Goal: Task Accomplishment & Management: Manage account settings

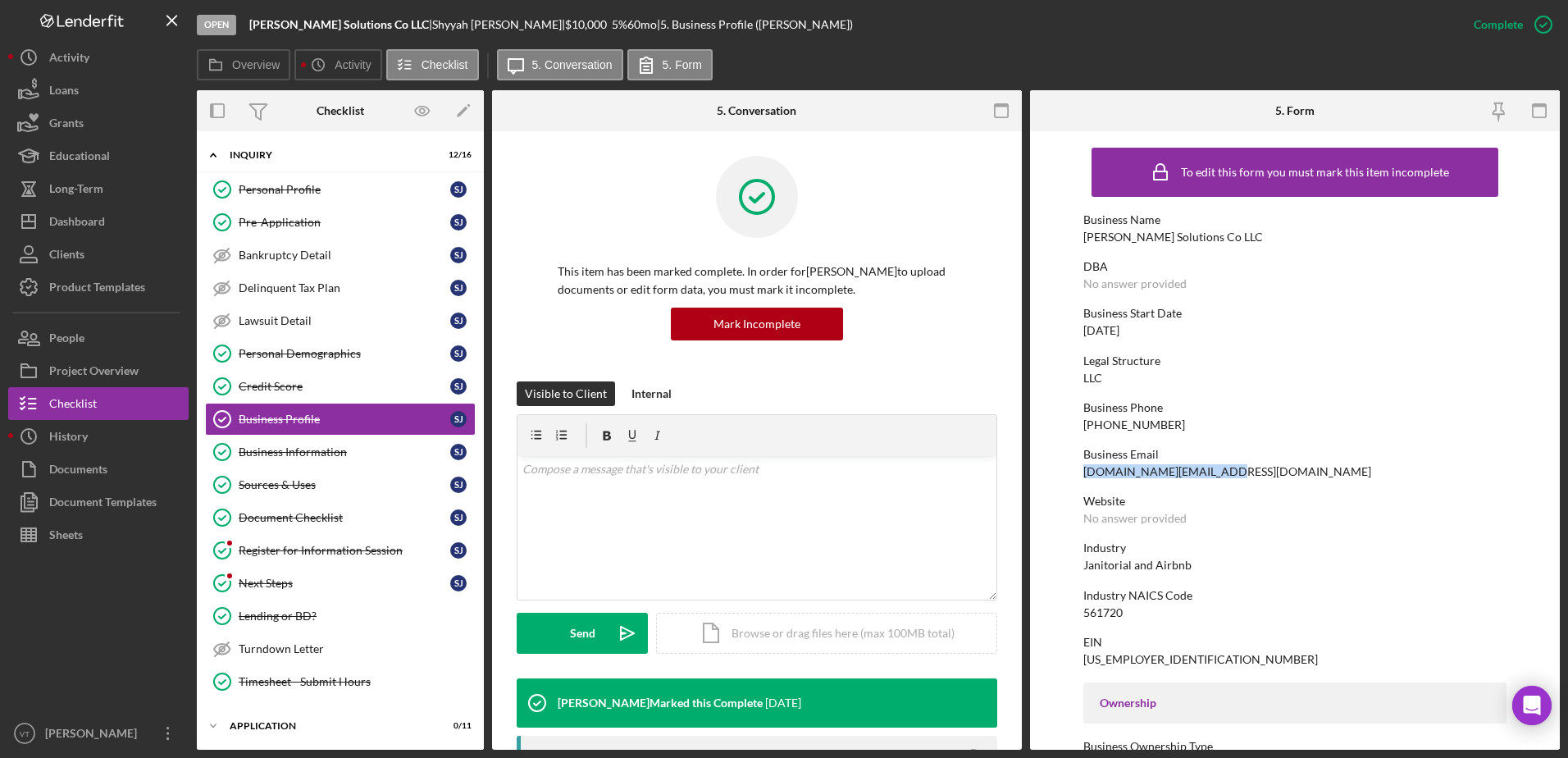
drag, startPoint x: 1218, startPoint y: 472, endPoint x: 1073, endPoint y: 475, distance: 145.0
click at [1073, 475] on form "To edit this form you must mark this item incomplete Business Name [PERSON_NAME…" at bounding box center [1294, 440] width 529 height 618
copy div "[DOMAIN_NAME][EMAIL_ADDRESS][DOMAIN_NAME]"
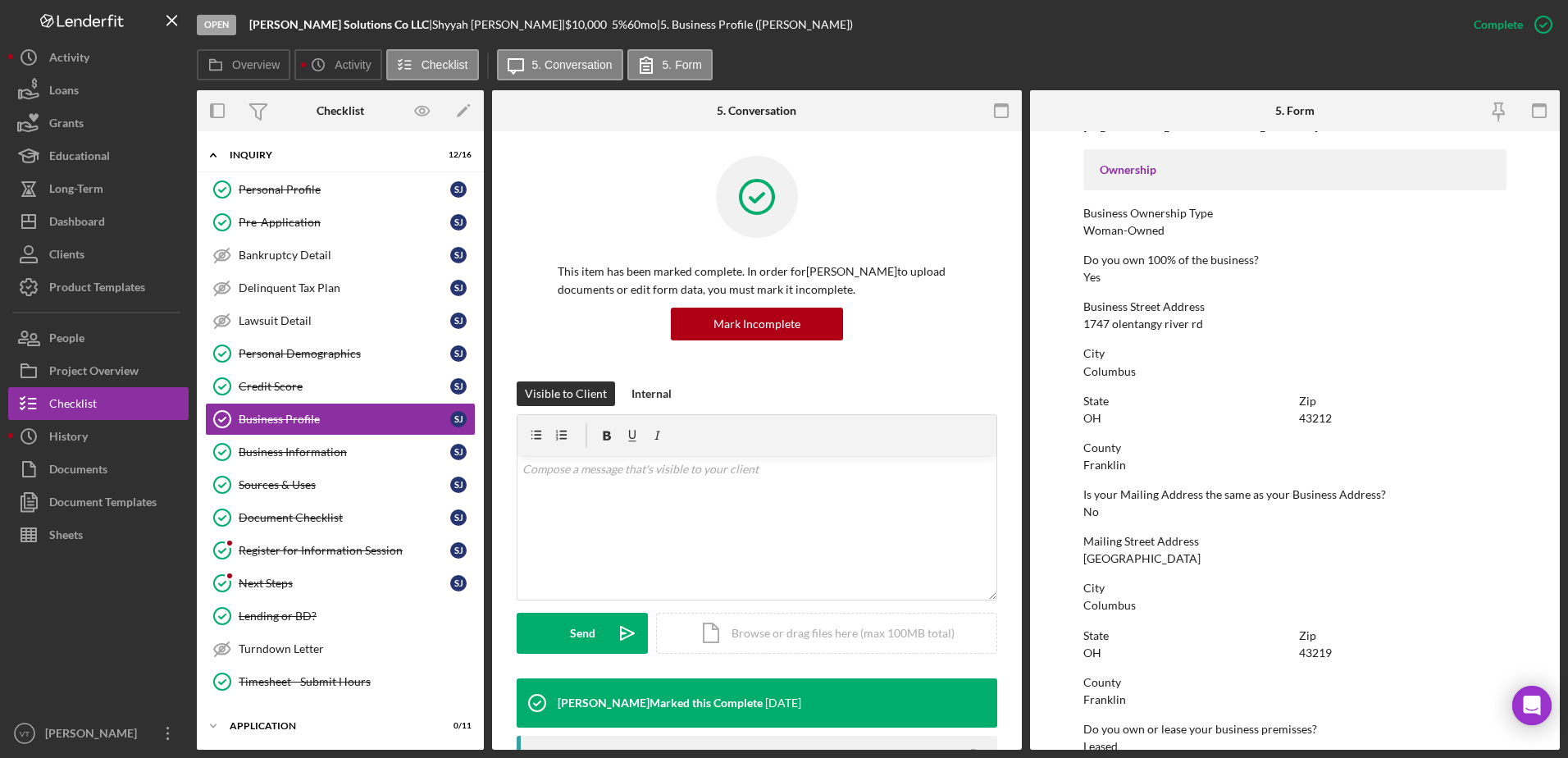
scroll to position [574, 0]
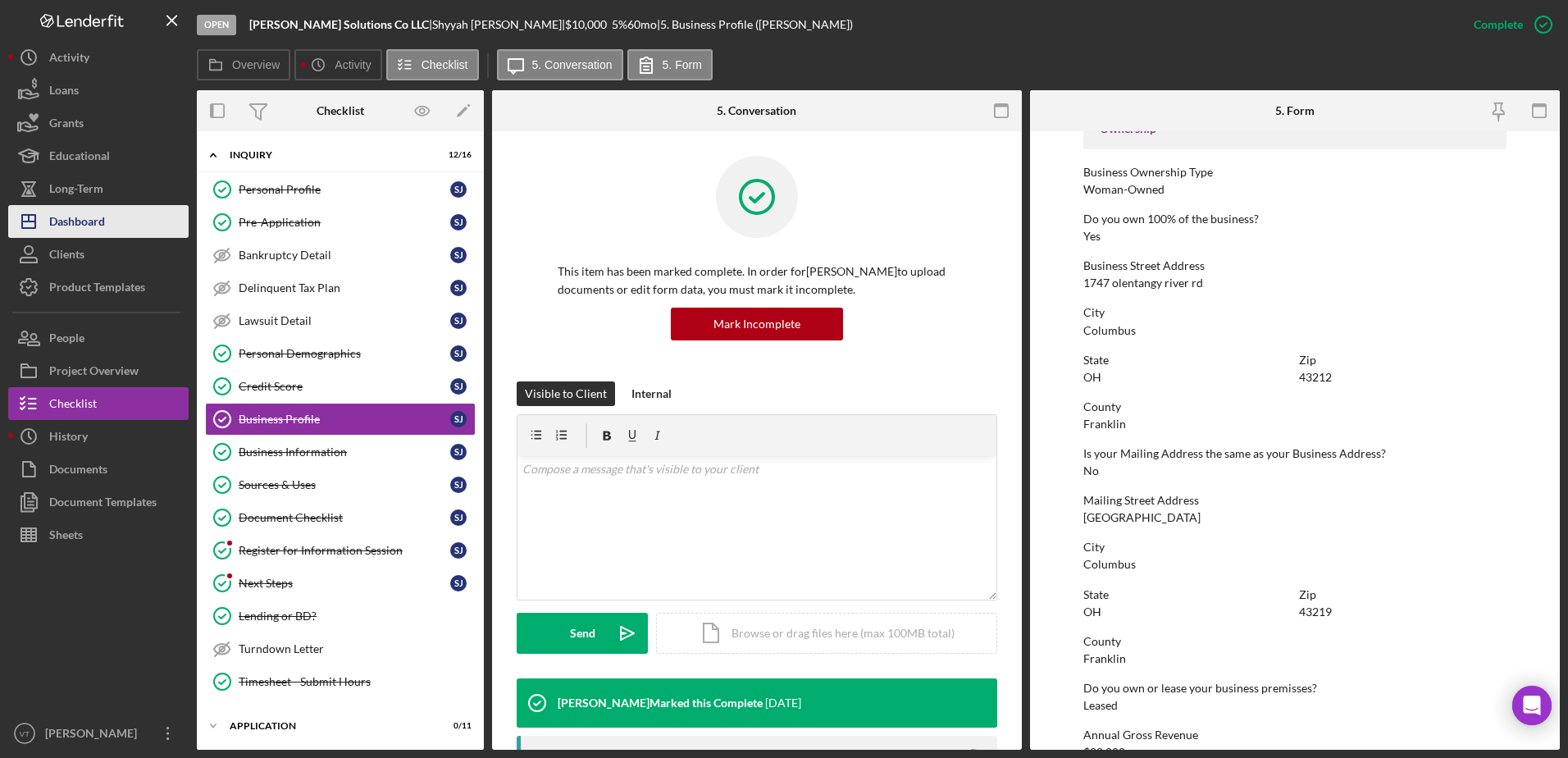
click at [94, 218] on div "Dashboard" at bounding box center [77, 223] width 55 height 37
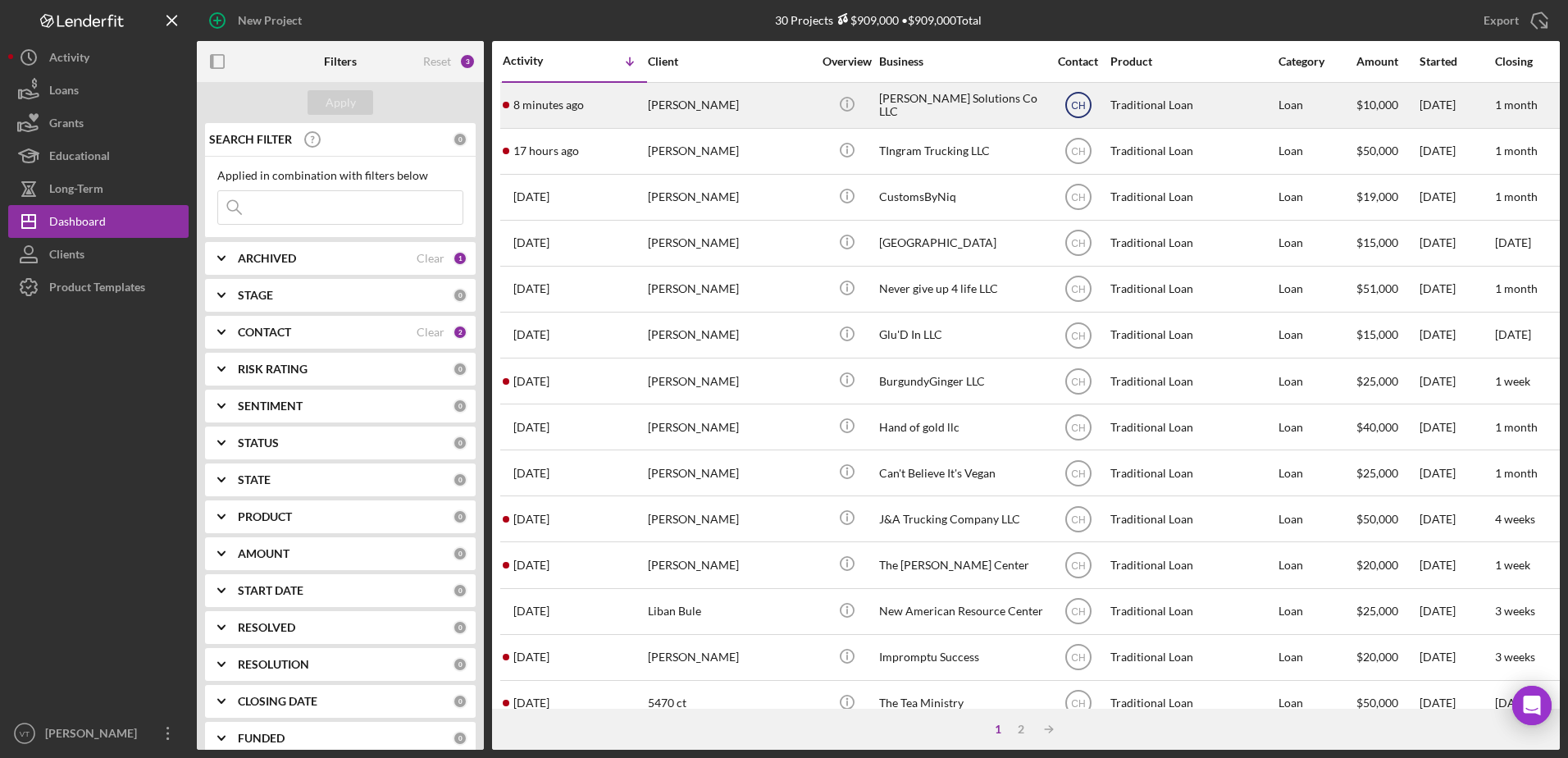
click at [1082, 96] on icon "CH" at bounding box center [1079, 105] width 41 height 41
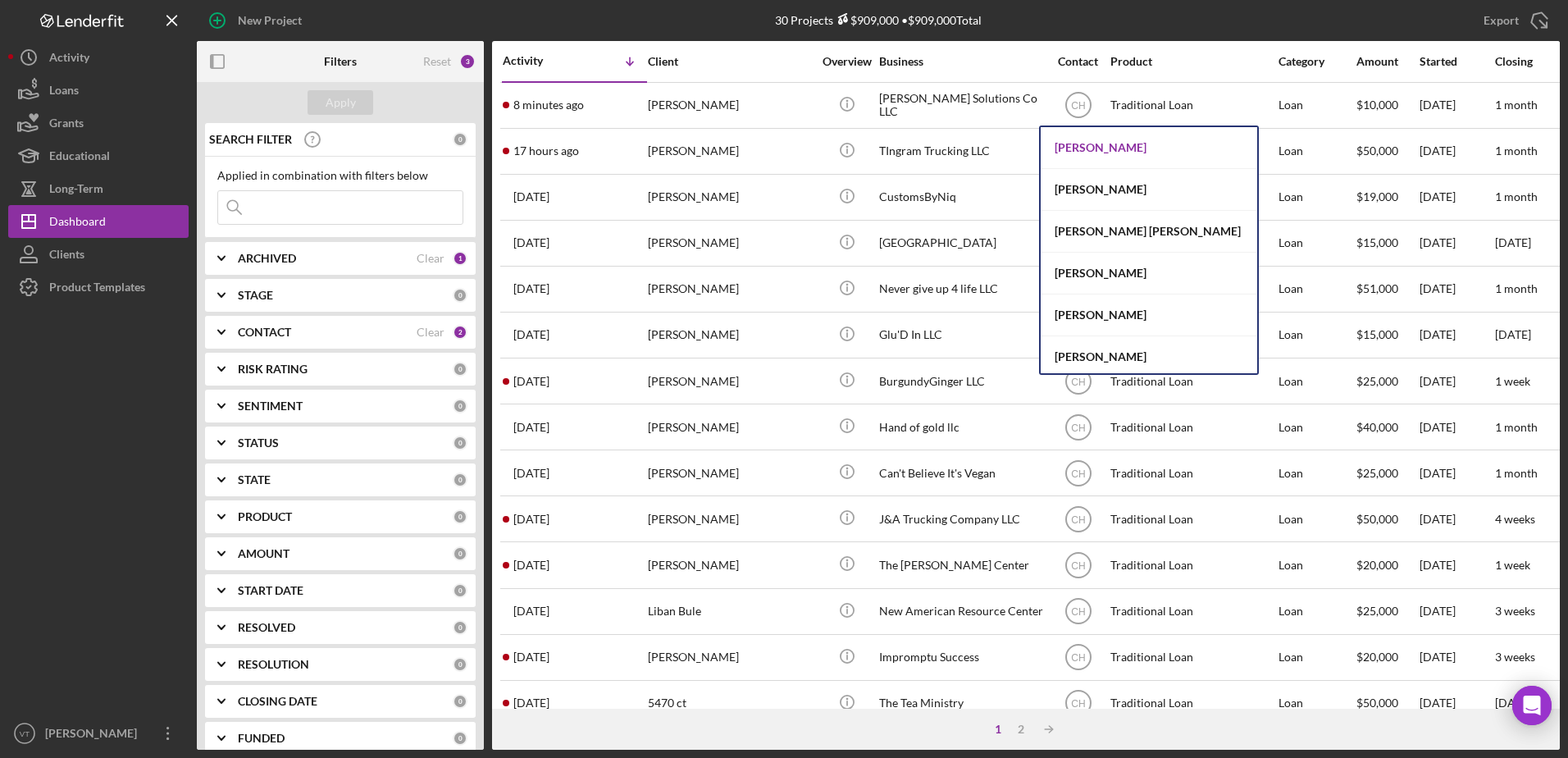
click at [1095, 138] on div "[PERSON_NAME]" at bounding box center [1149, 148] width 217 height 42
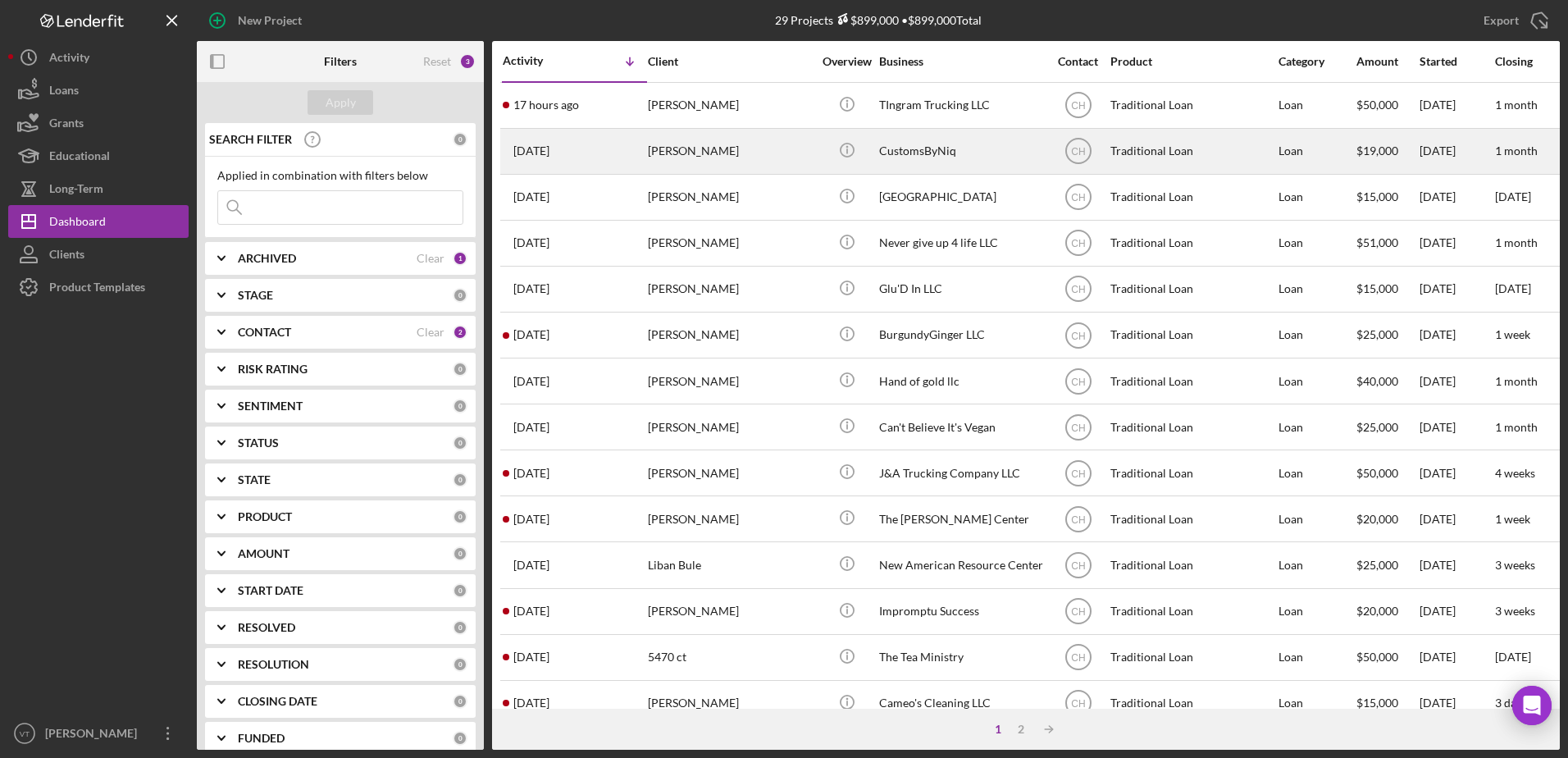
click at [710, 141] on div "[PERSON_NAME]" at bounding box center [730, 151] width 164 height 43
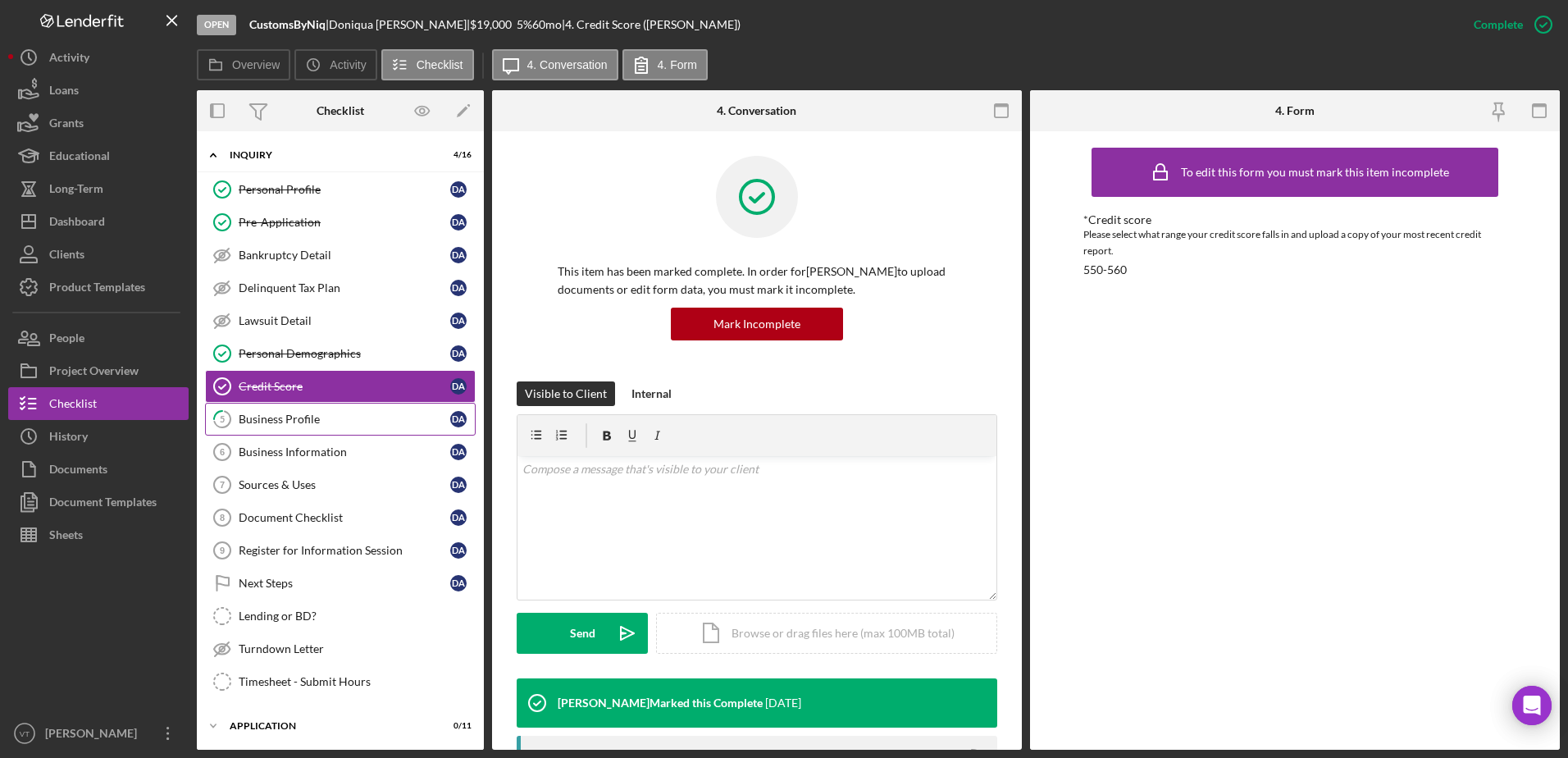
click at [342, 420] on div "Business Profile" at bounding box center [344, 419] width 211 height 13
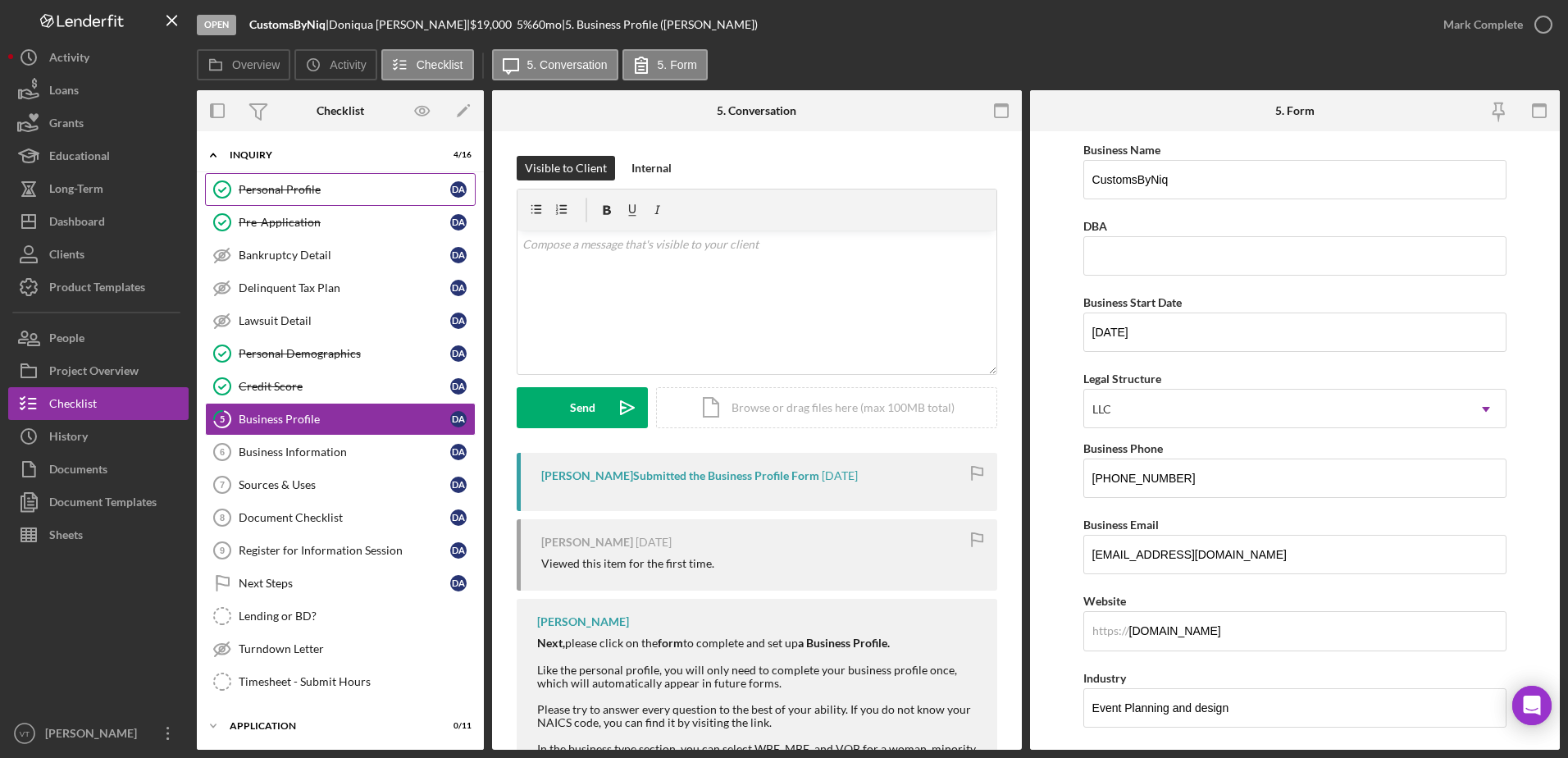
click at [332, 186] on div "Personal Profile" at bounding box center [344, 188] width 211 height 13
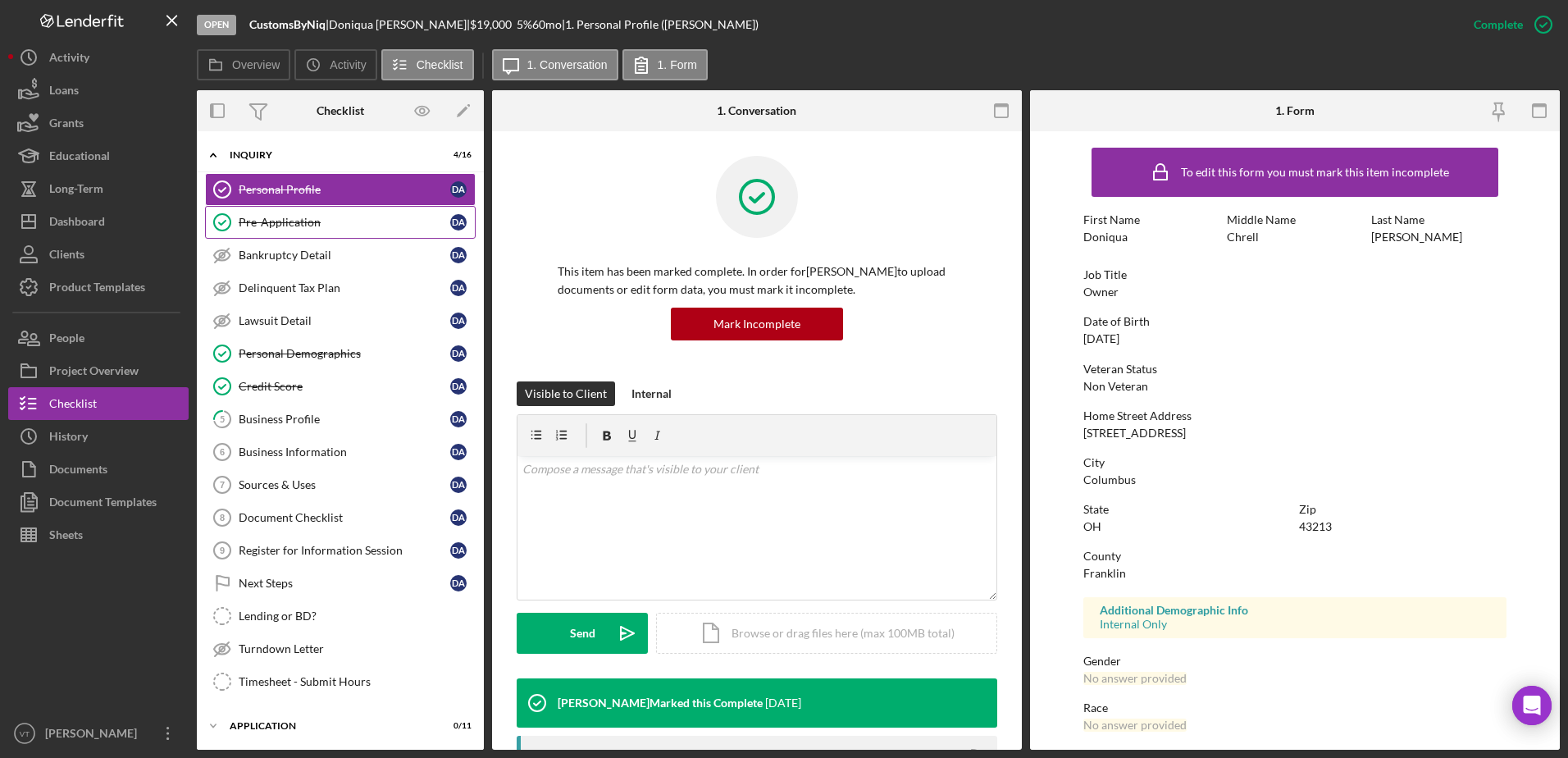
click at [334, 226] on div "Pre-Application" at bounding box center [344, 222] width 211 height 13
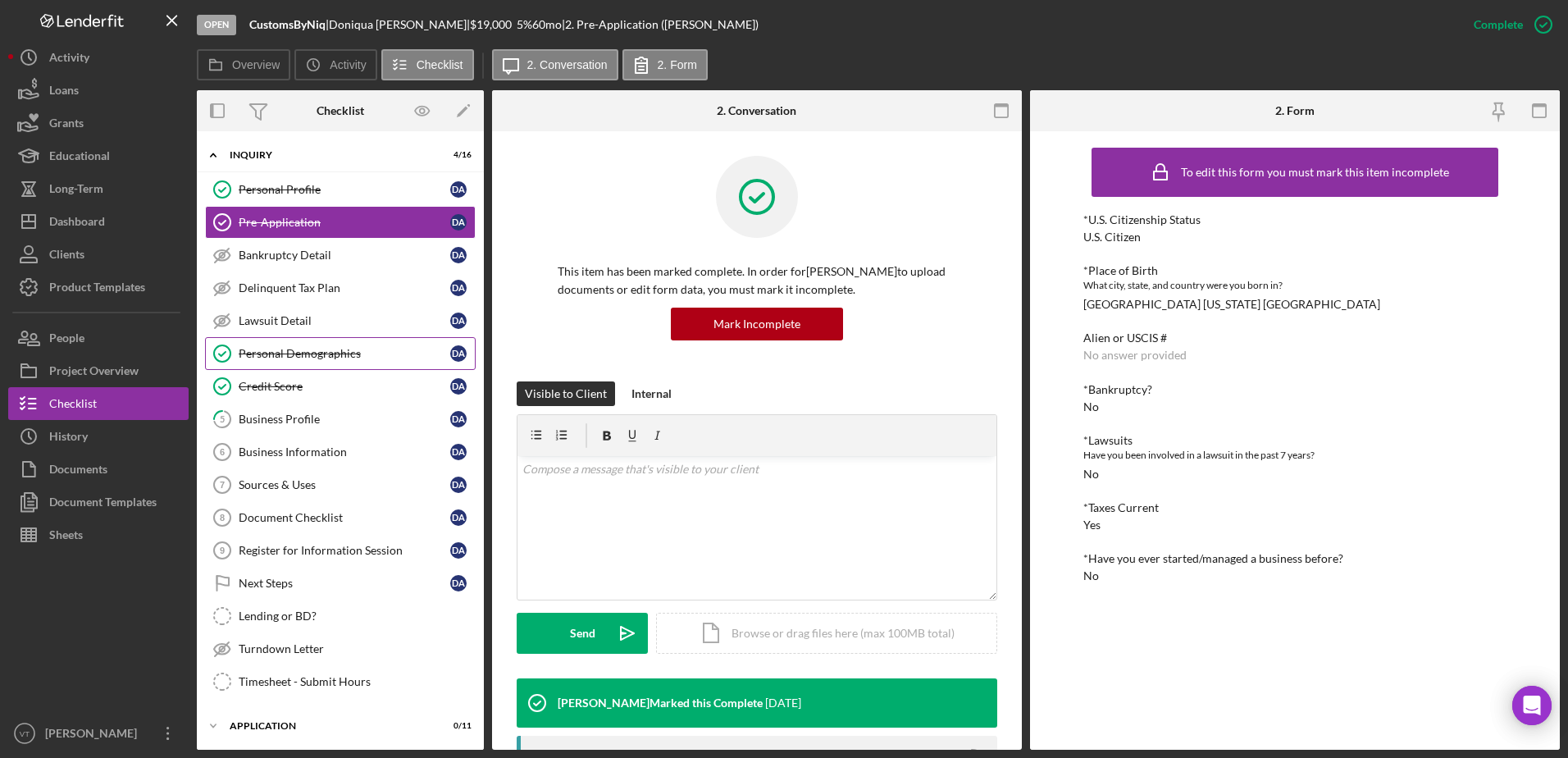
click at [340, 351] on div "Personal Demographics" at bounding box center [344, 353] width 211 height 13
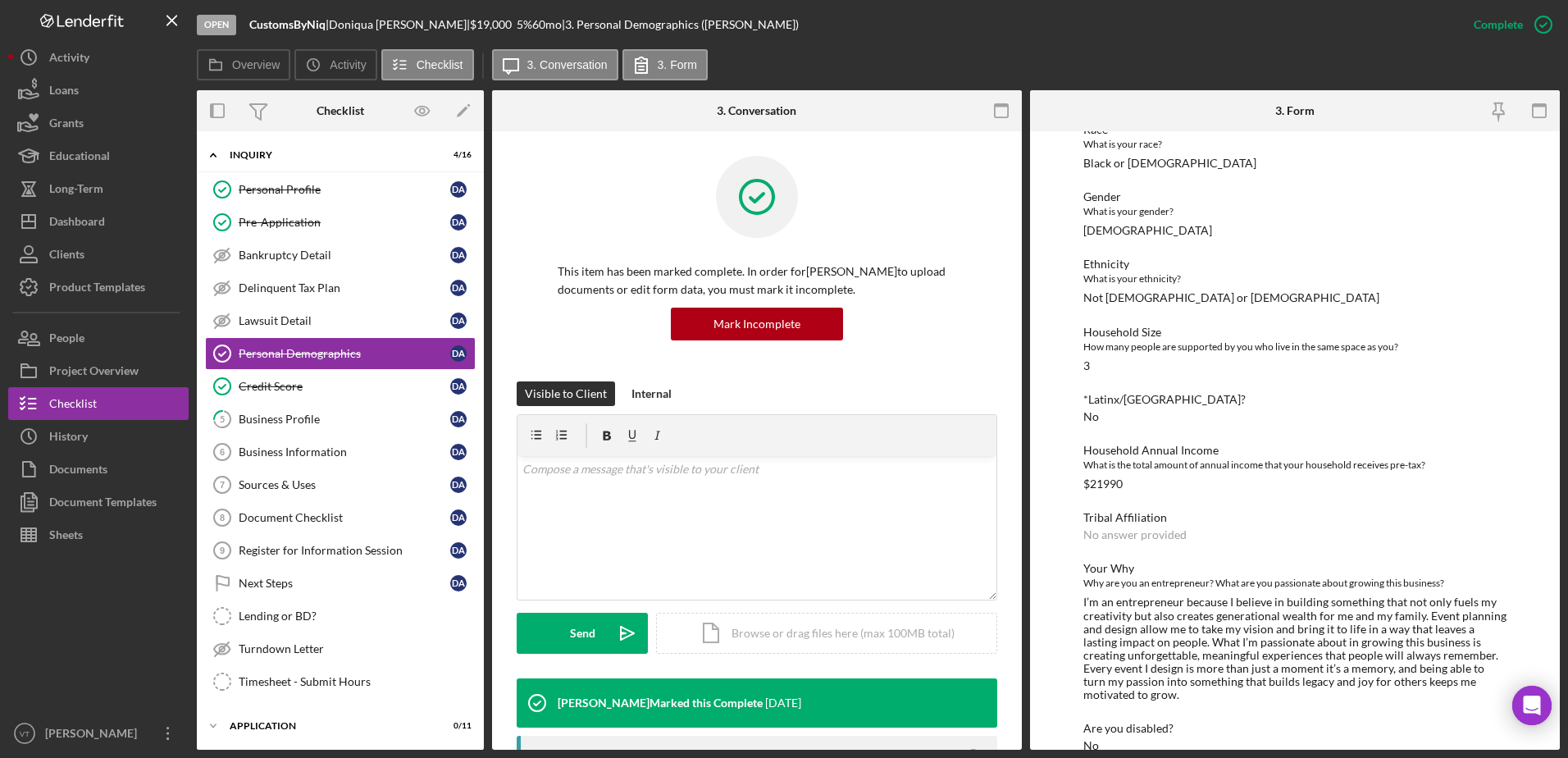
scroll to position [179, 0]
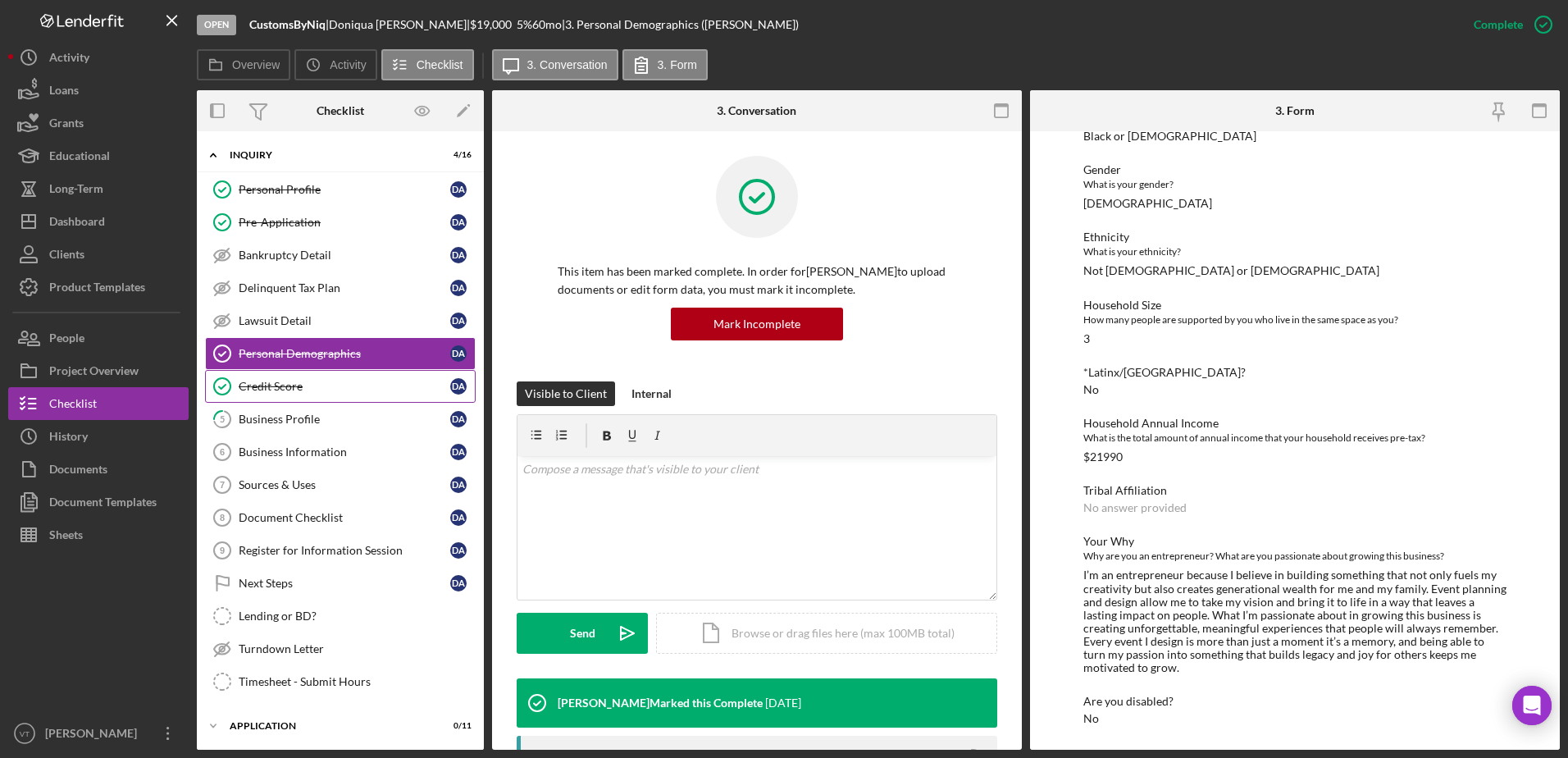
click at [352, 385] on div "Credit Score" at bounding box center [344, 385] width 211 height 13
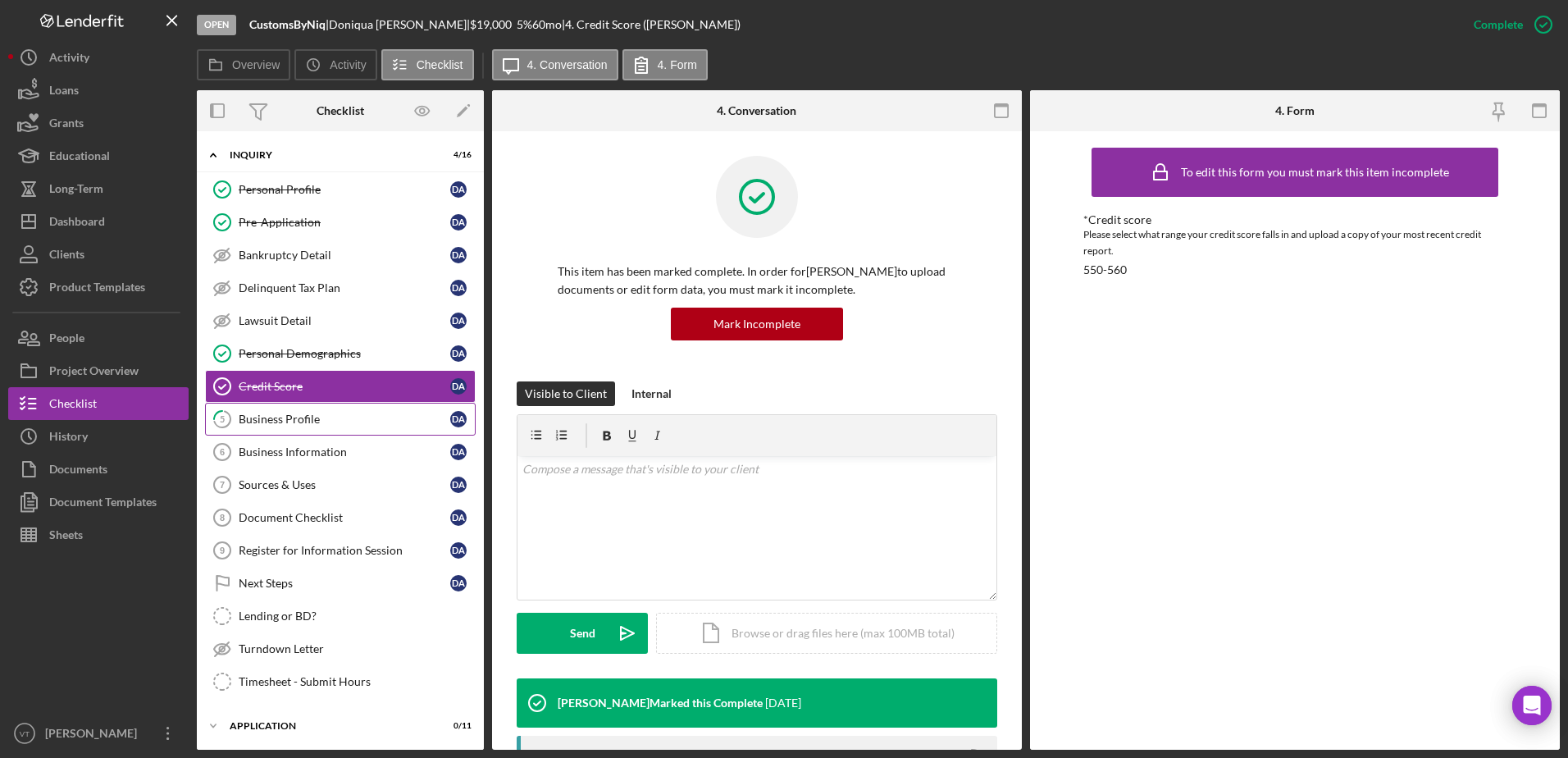
click at [269, 410] on link "5 Business Profile D A" at bounding box center [339, 419] width 270 height 32
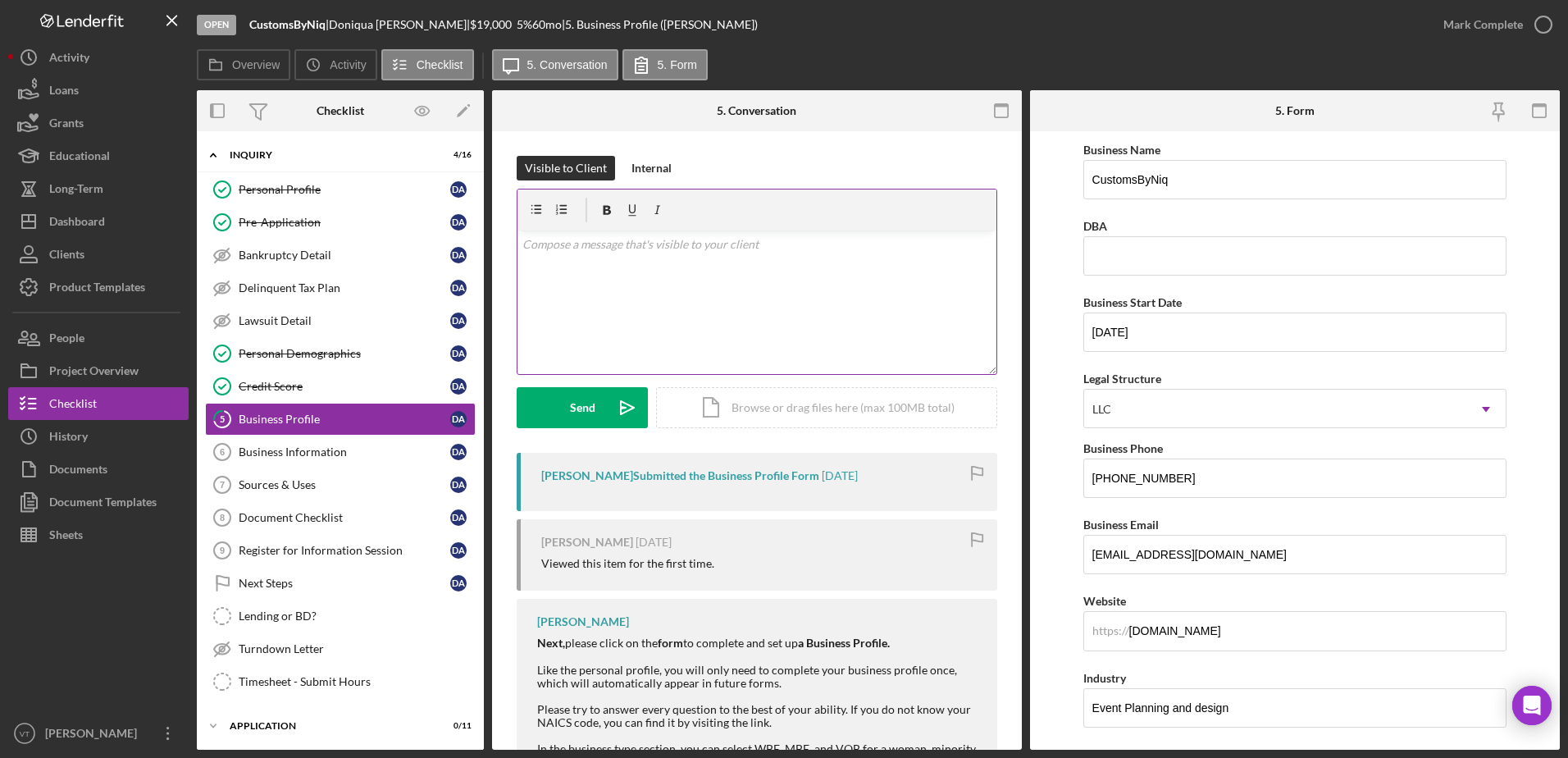
click at [776, 310] on div "v Color teal Color pink Remove color Add row above Add row below Add column bef…" at bounding box center [757, 302] width 479 height 143
click at [567, 404] on button "Send Icon/icon-invite-send" at bounding box center [582, 408] width 131 height 41
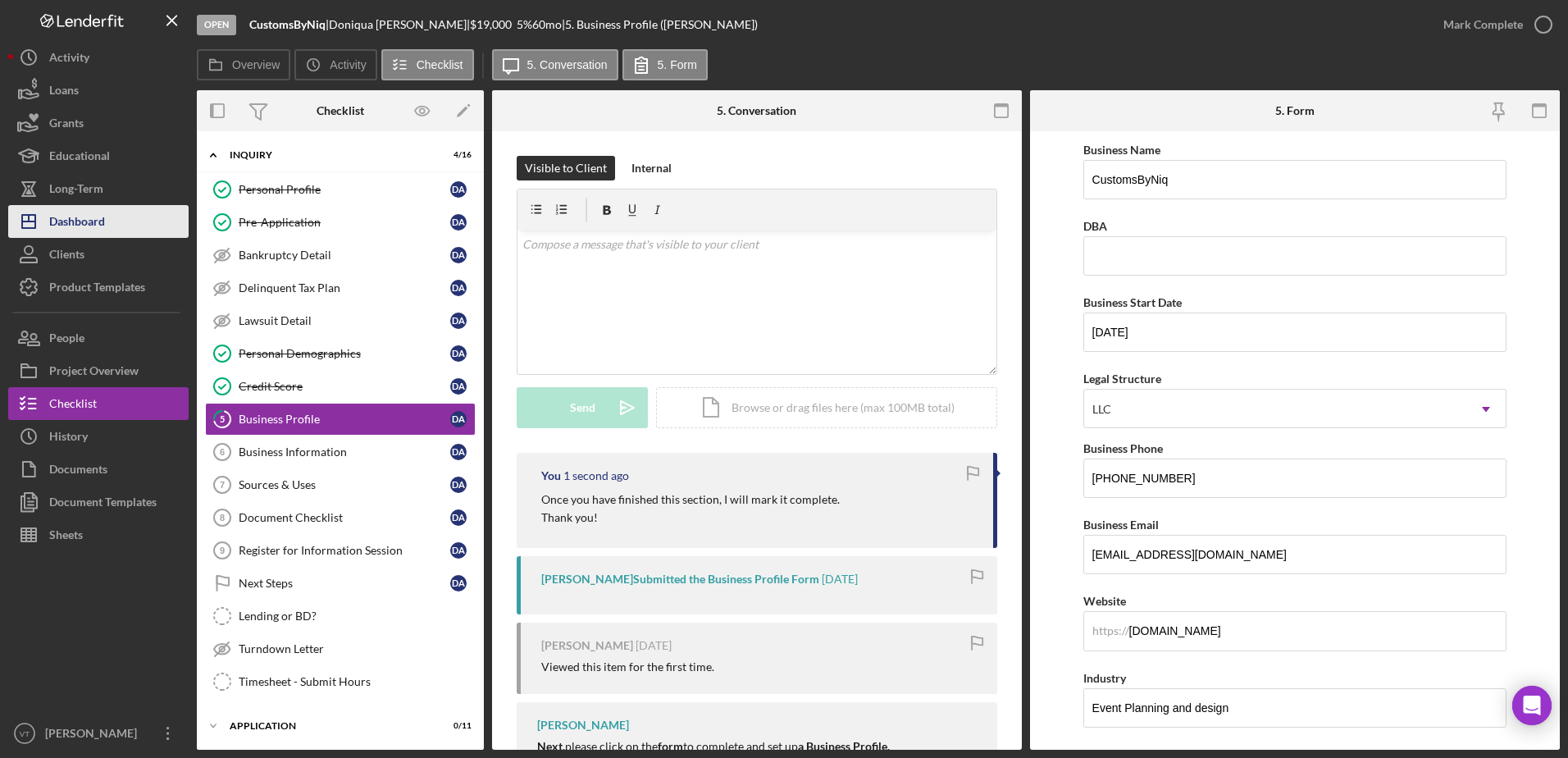
click at [116, 222] on button "Icon/Dashboard Dashboard" at bounding box center [99, 221] width 181 height 32
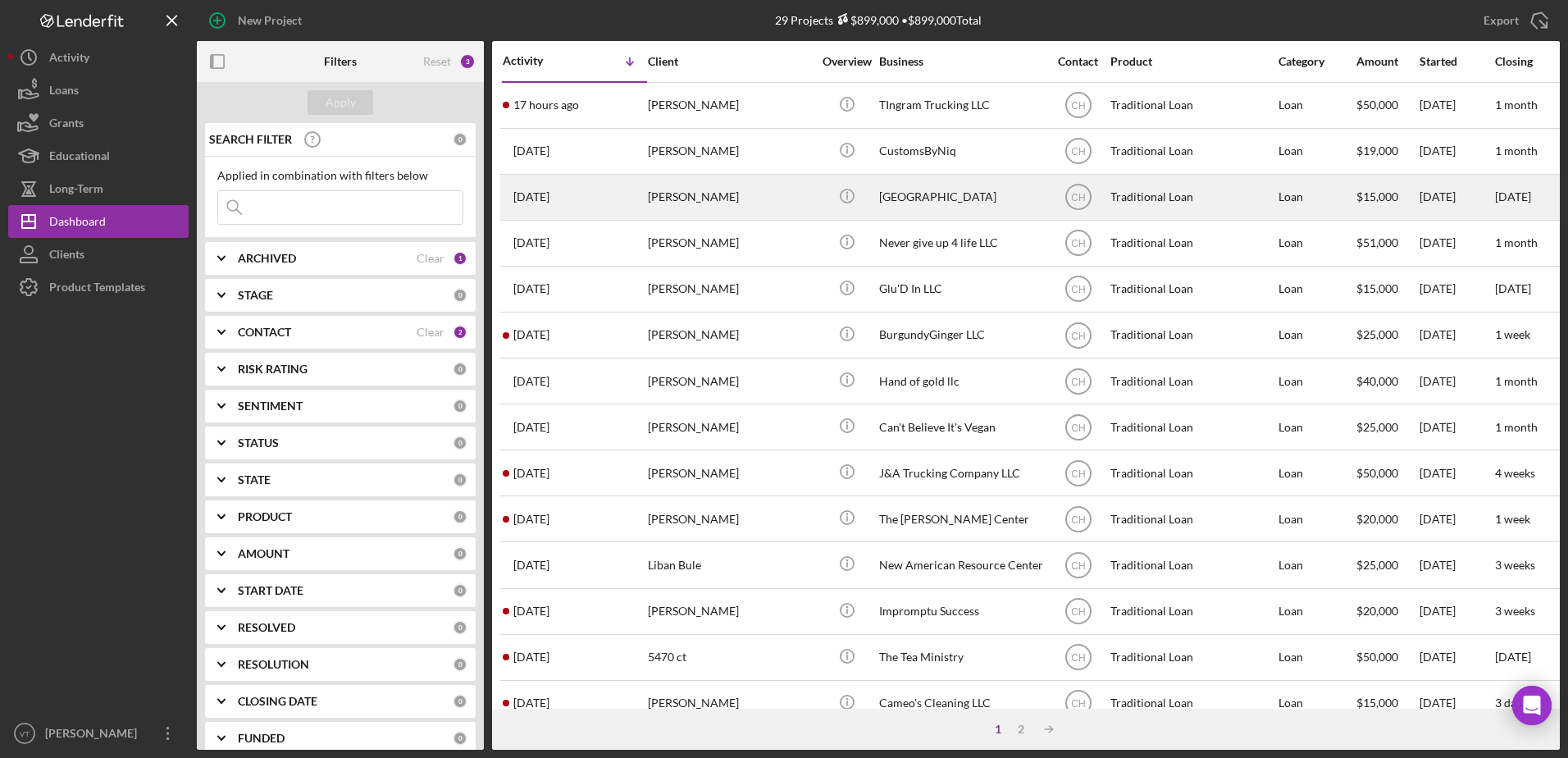
click at [666, 180] on div "[PERSON_NAME]" at bounding box center [730, 197] width 164 height 43
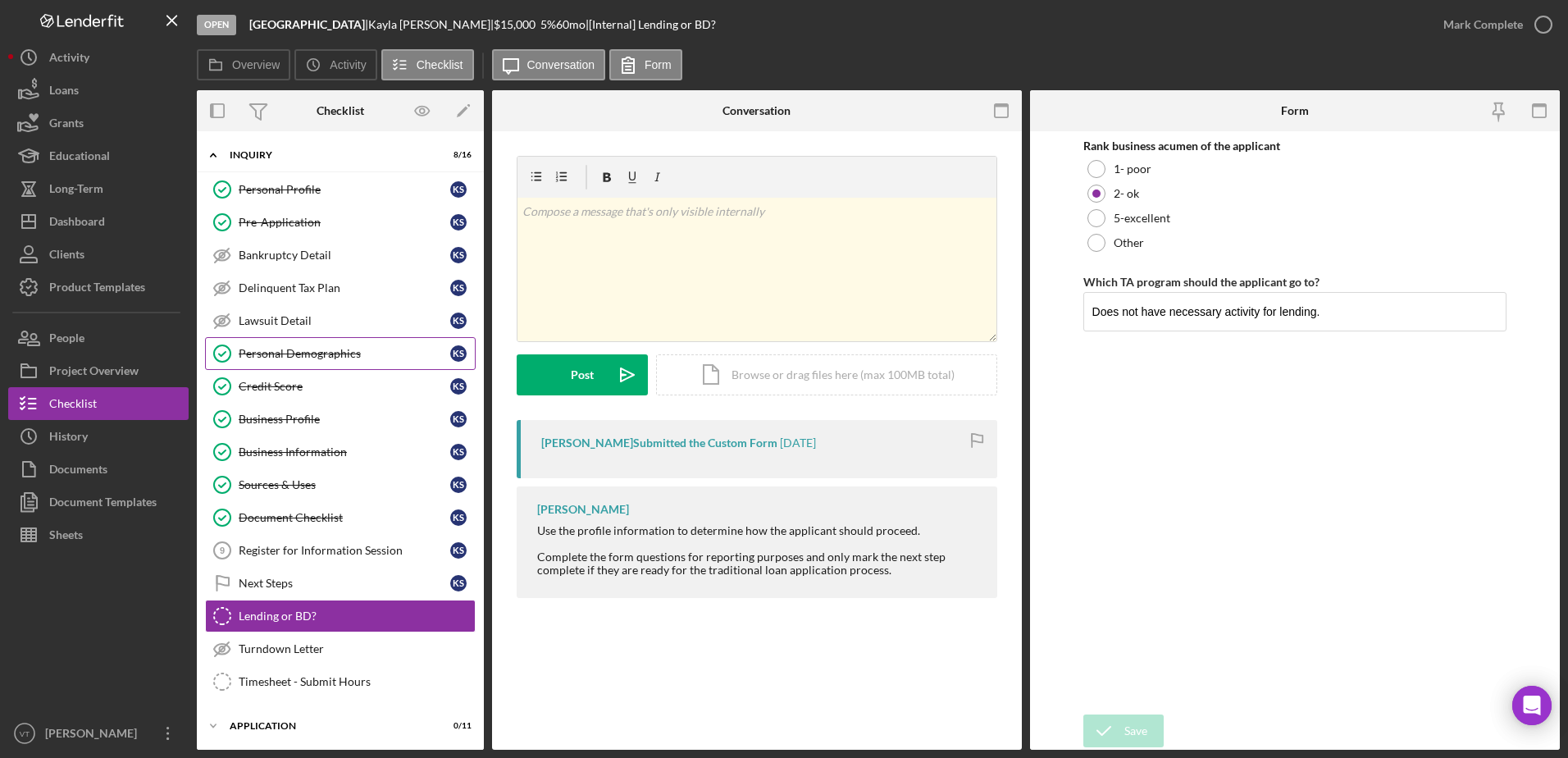
click at [344, 347] on div "Personal Demographics" at bounding box center [344, 353] width 211 height 13
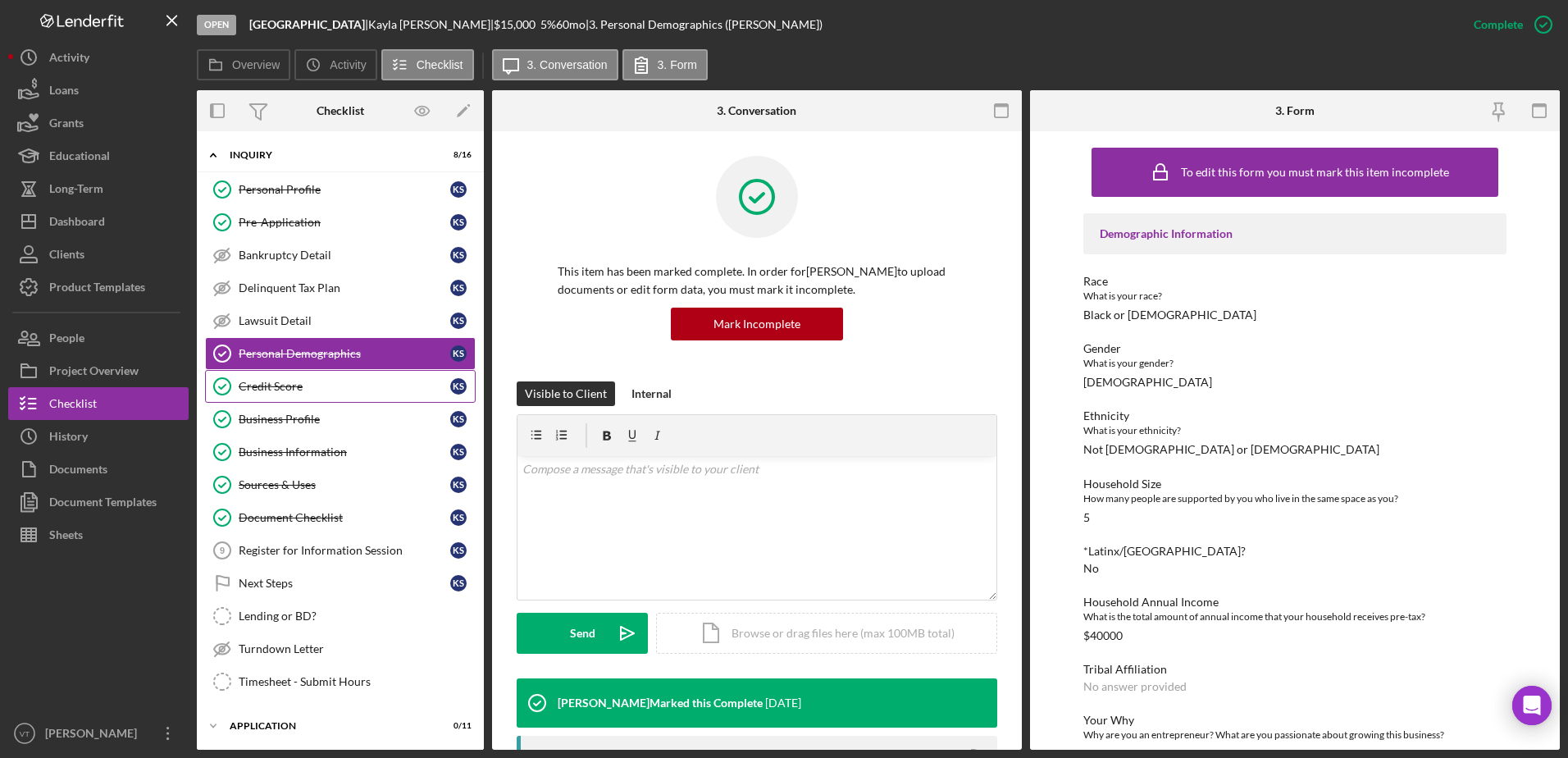
click at [333, 373] on link "Credit Score Credit Score K S" at bounding box center [339, 386] width 270 height 32
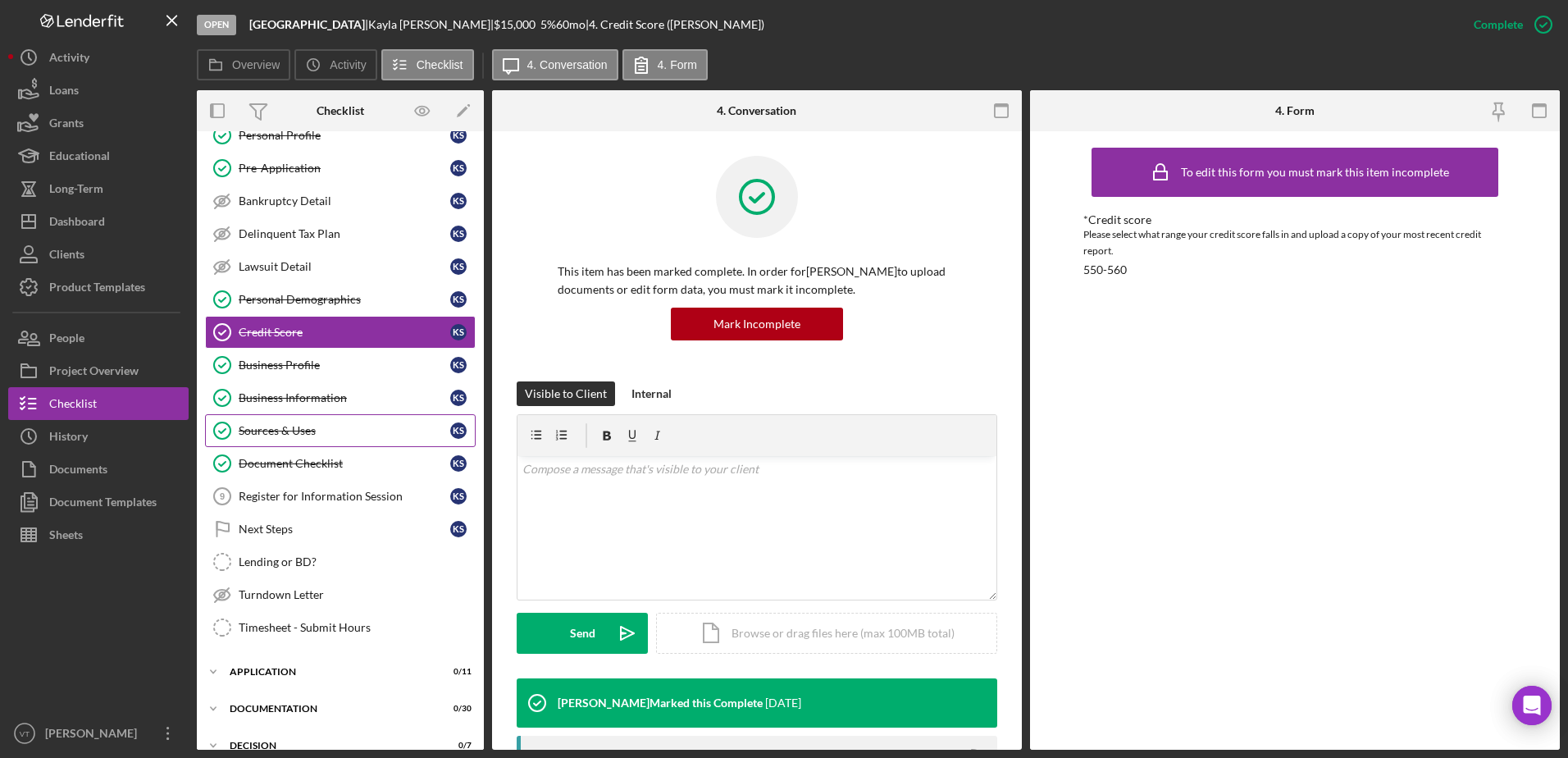
scroll to position [82, 0]
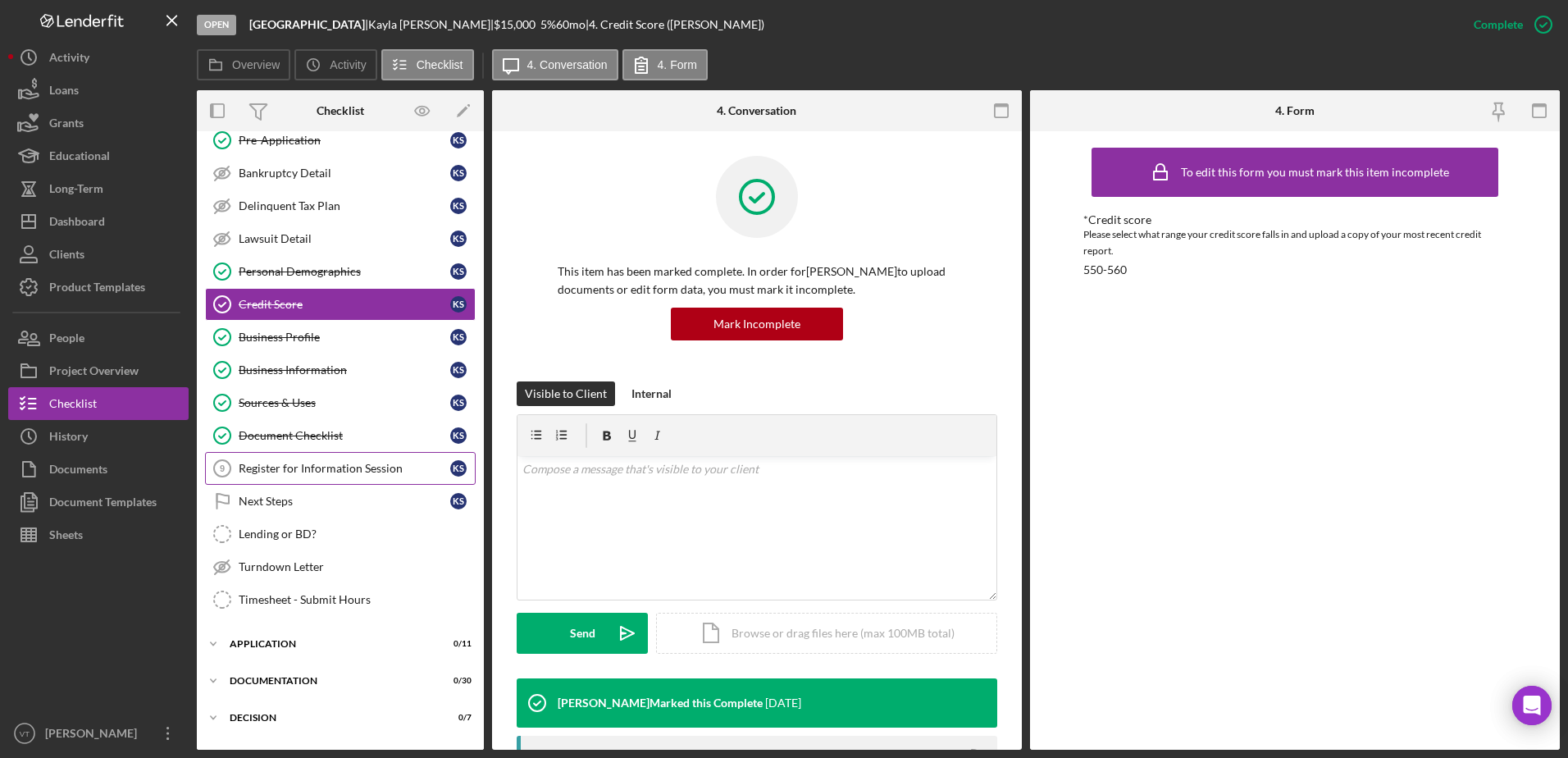
click at [370, 467] on div "Register for Information Session" at bounding box center [344, 468] width 211 height 13
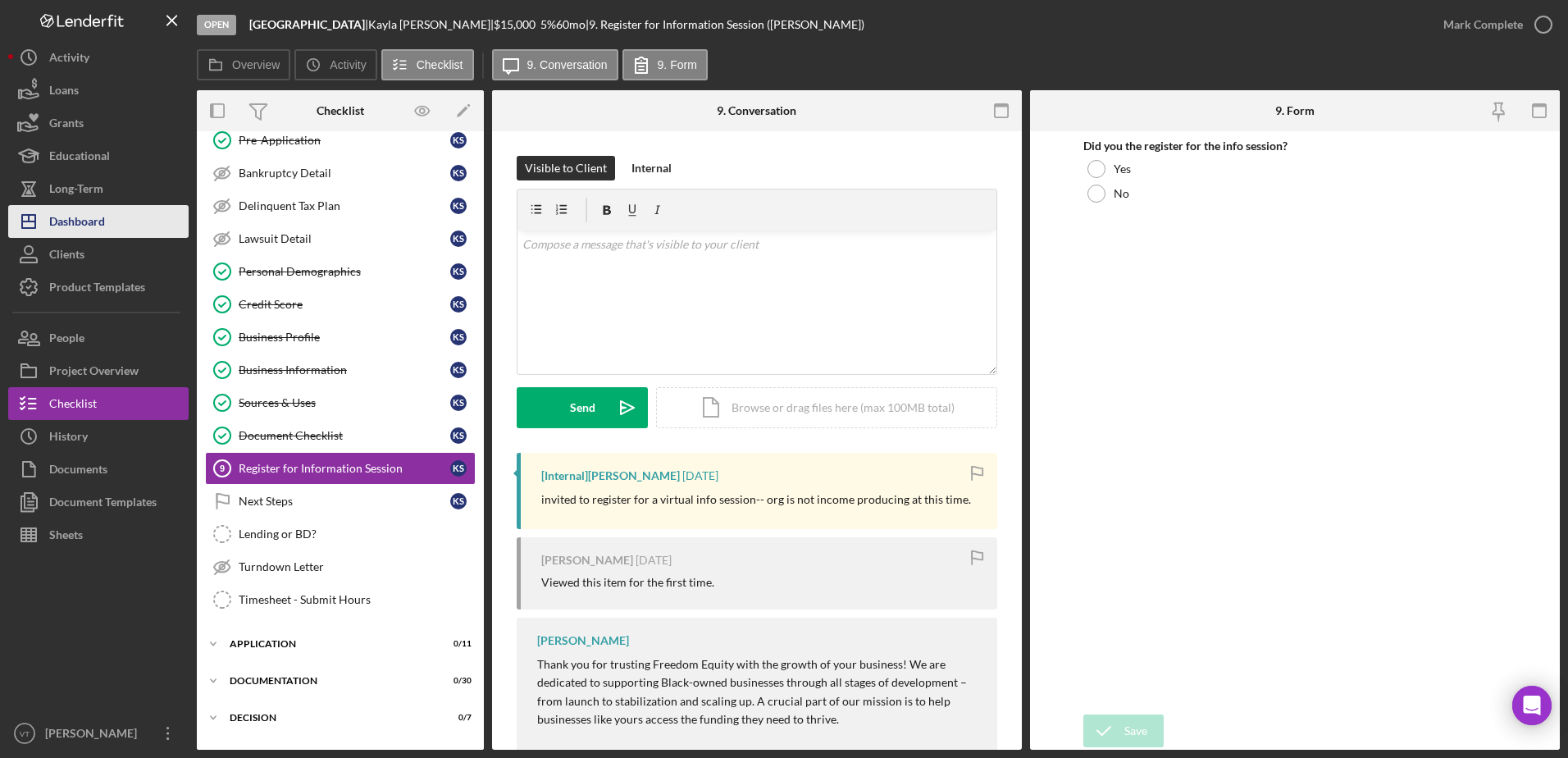
click at [111, 224] on button "Icon/Dashboard Dashboard" at bounding box center [99, 221] width 181 height 32
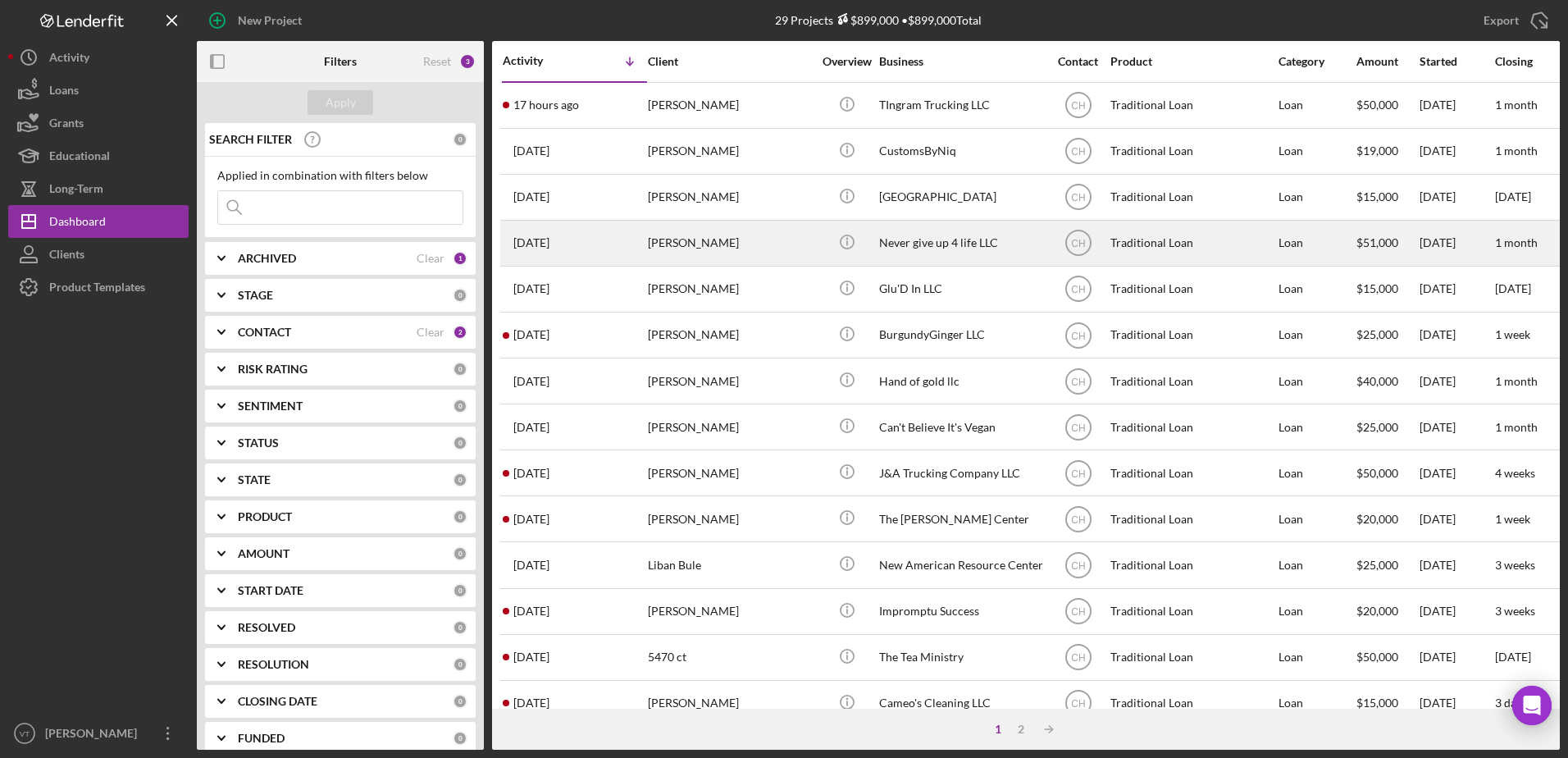
click at [761, 248] on div "[PERSON_NAME]" at bounding box center [730, 243] width 164 height 43
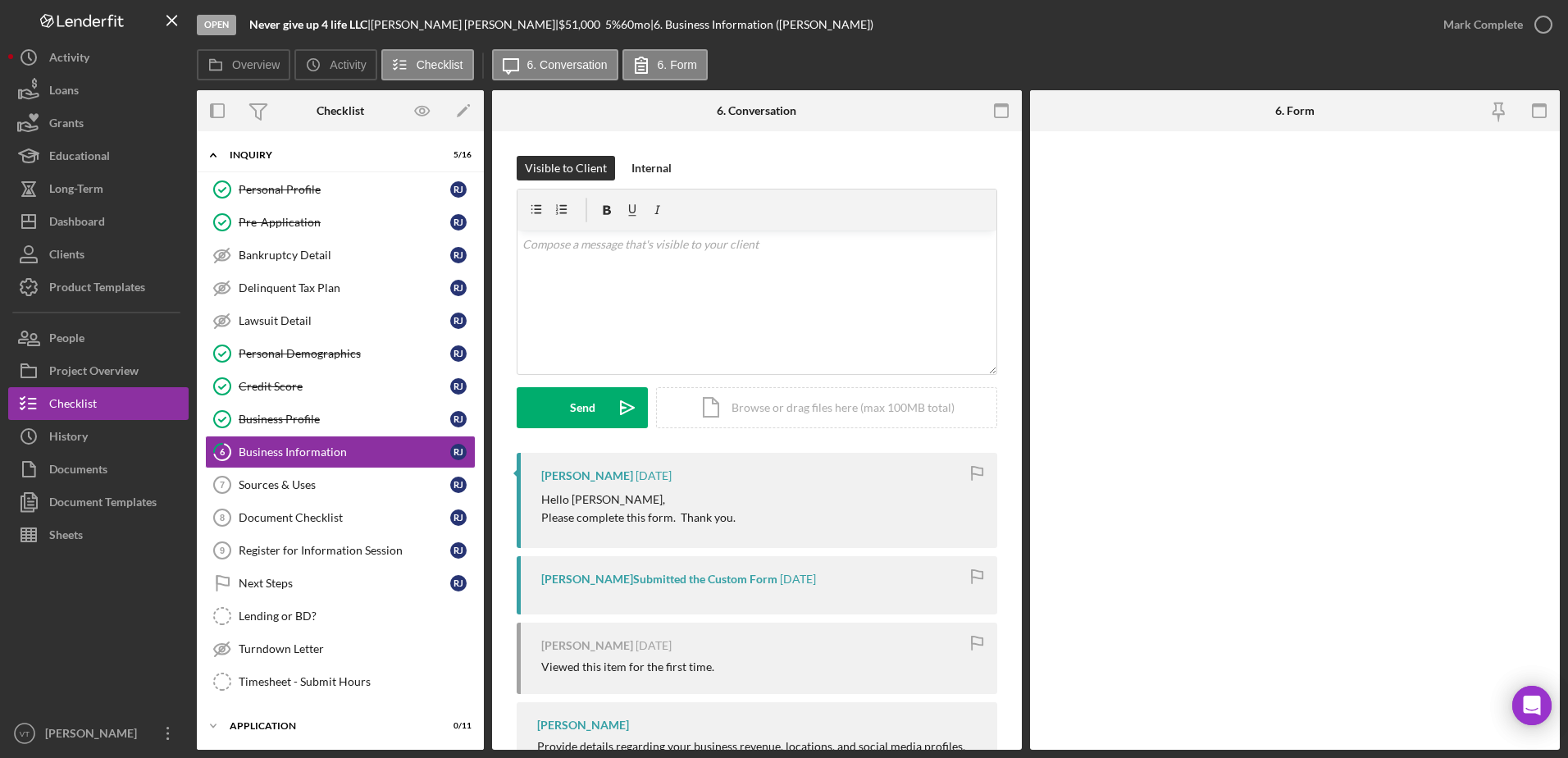
scroll to position [11, 0]
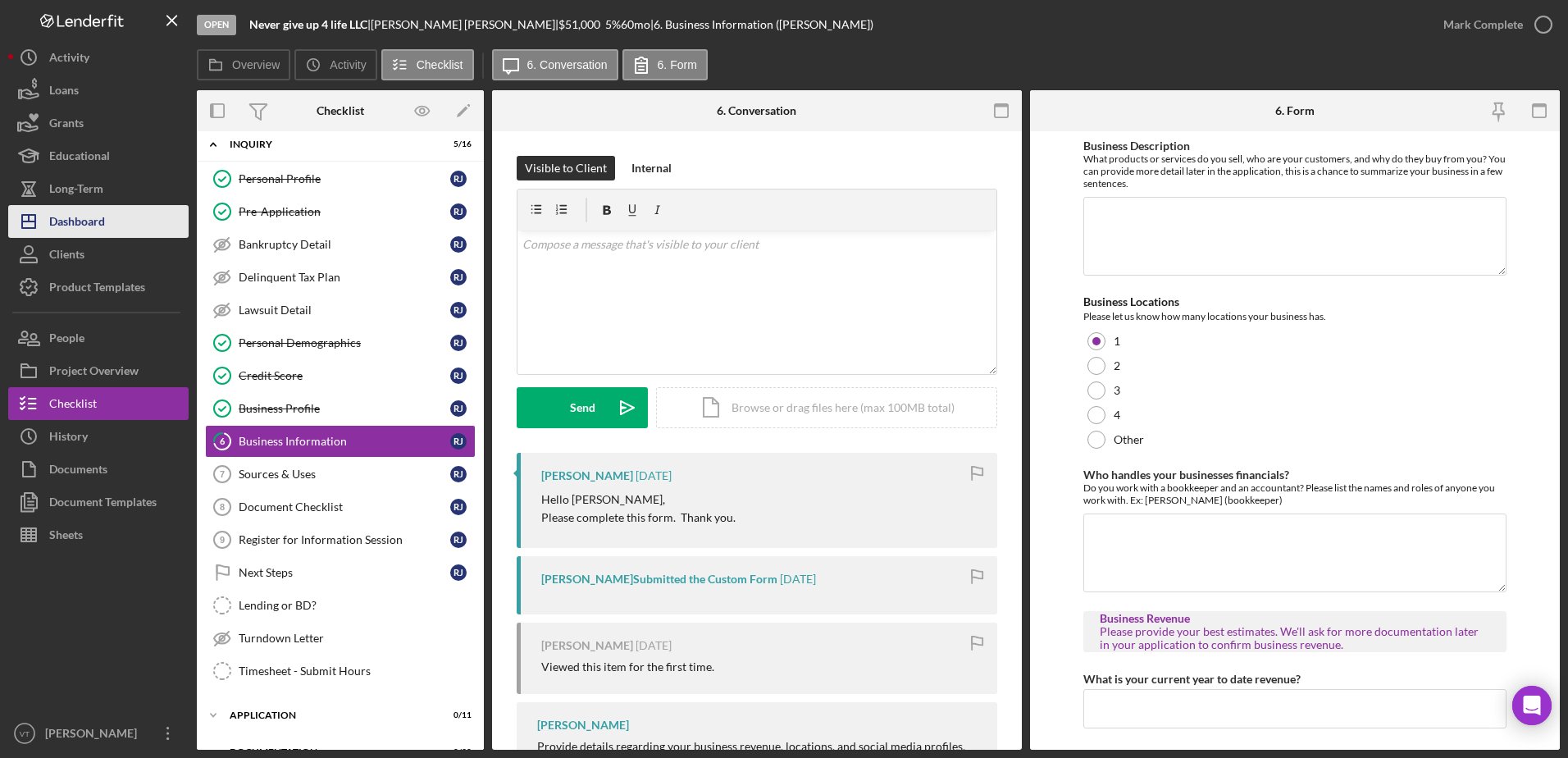
click at [129, 229] on button "Icon/Dashboard Dashboard" at bounding box center [99, 221] width 181 height 32
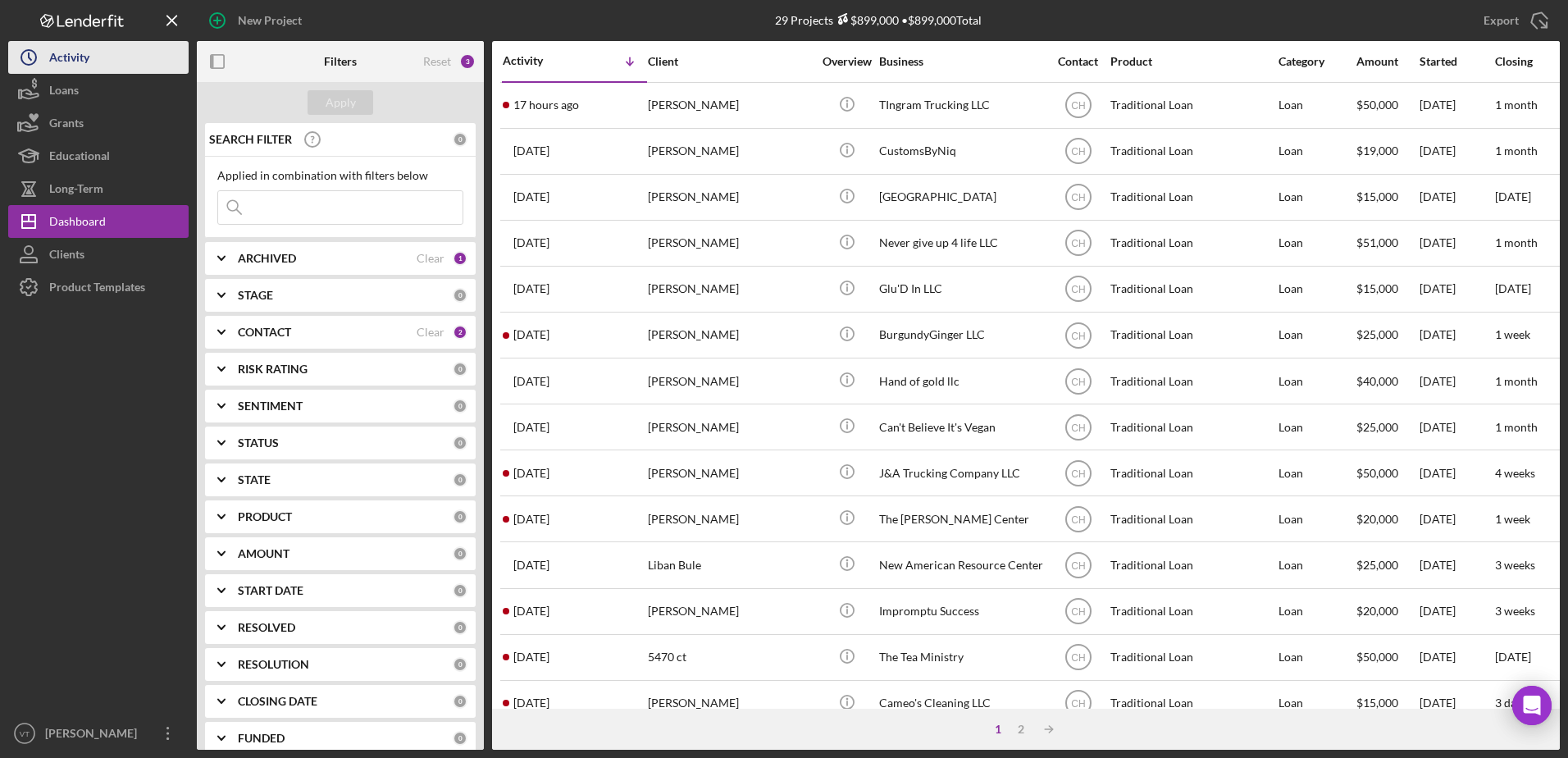
click at [43, 57] on icon "Icon/History" at bounding box center [29, 57] width 41 height 41
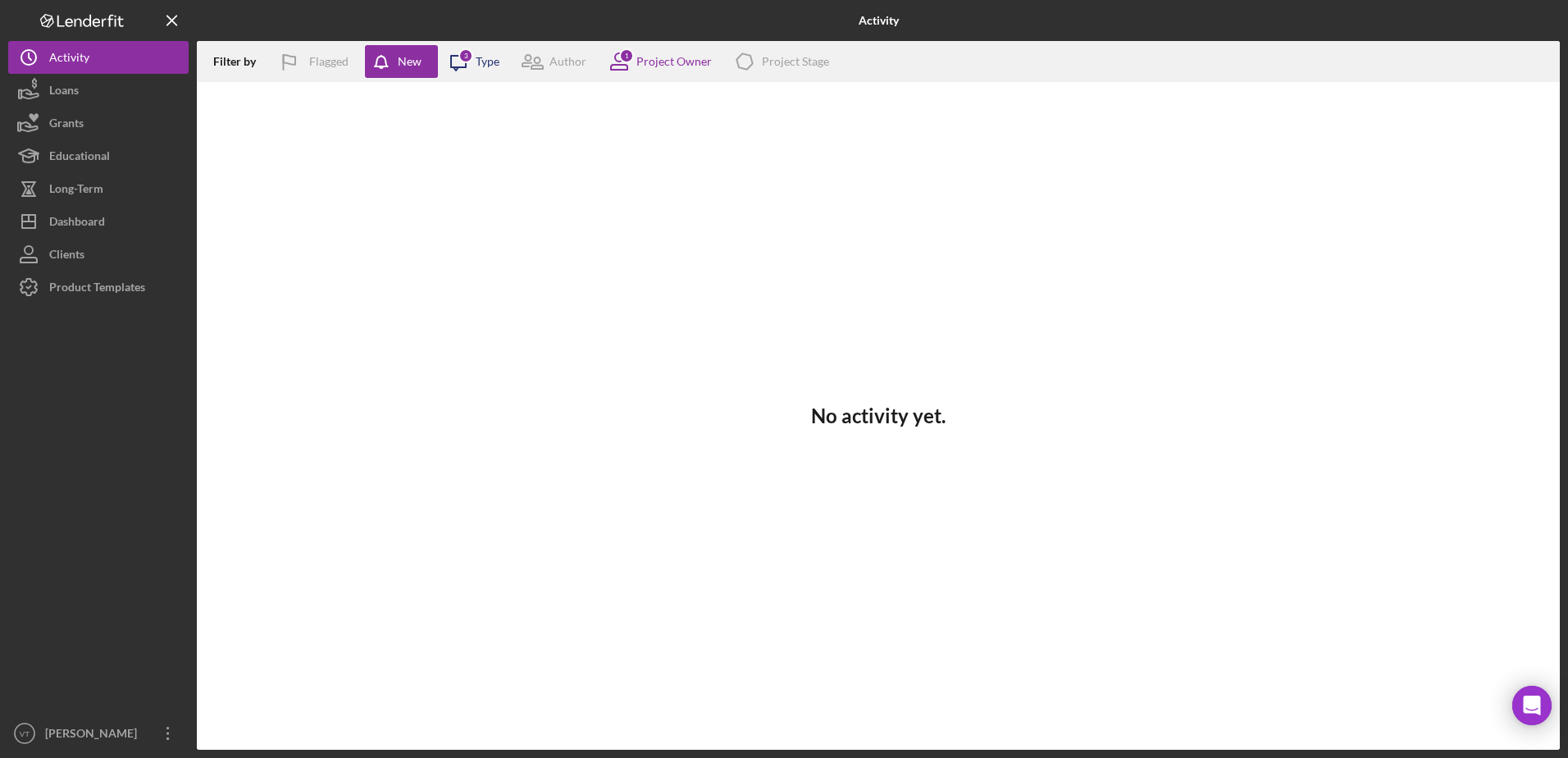
click at [474, 60] on icon "Icon/Message" at bounding box center [459, 61] width 41 height 41
click at [406, 58] on div "New" at bounding box center [409, 61] width 24 height 32
click at [90, 212] on div "Dashboard" at bounding box center [77, 223] width 55 height 37
